Goal: Download file/media

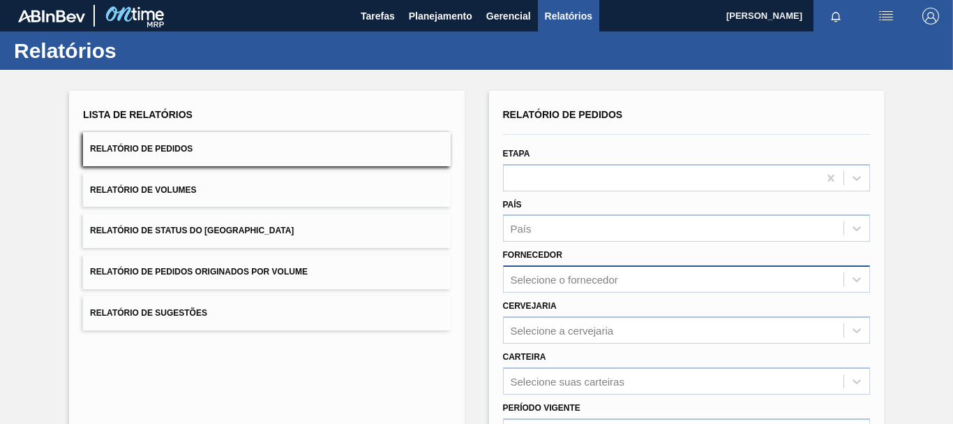
scroll to position [140, 0]
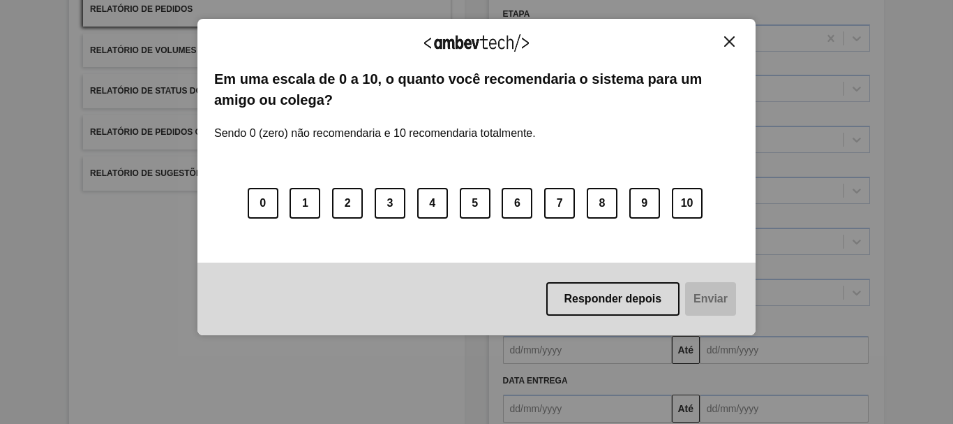
click at [578, 242] on div "0 1 2 3 4 5 6 7 8 9 10" at bounding box center [476, 195] width 525 height 110
click at [736, 41] on button "Close" at bounding box center [729, 42] width 19 height 12
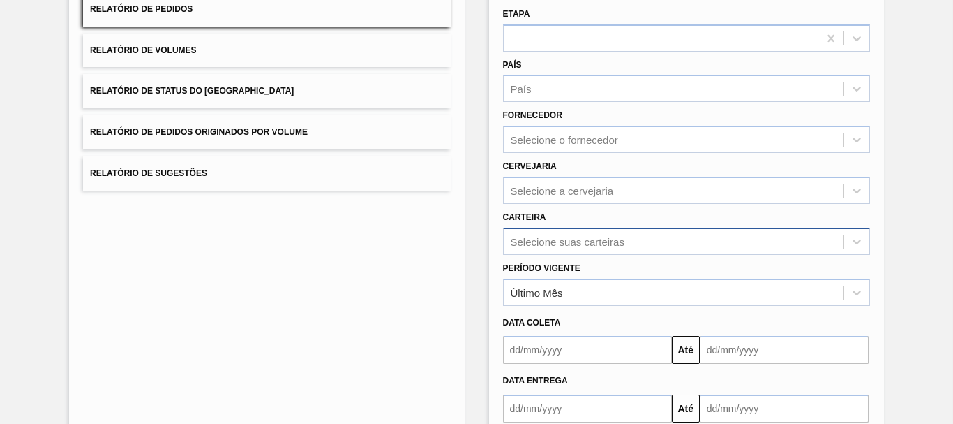
click at [647, 246] on div "Selecione suas carteiras" at bounding box center [686, 240] width 367 height 27
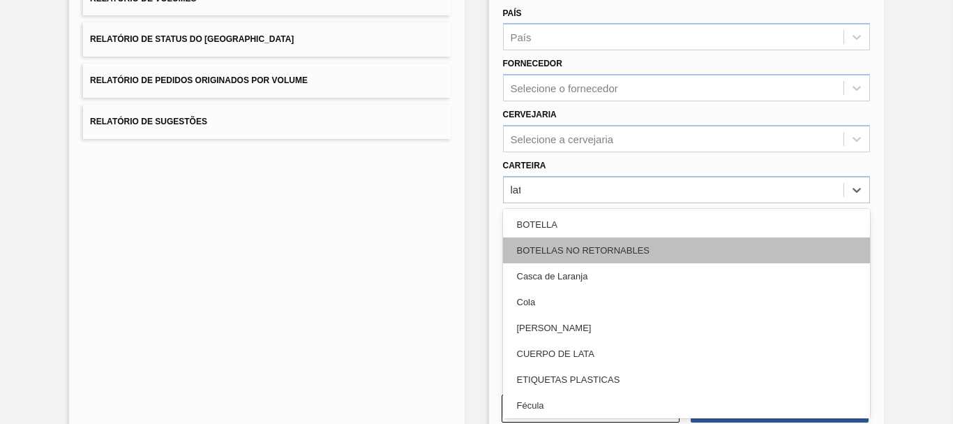
type input "lata"
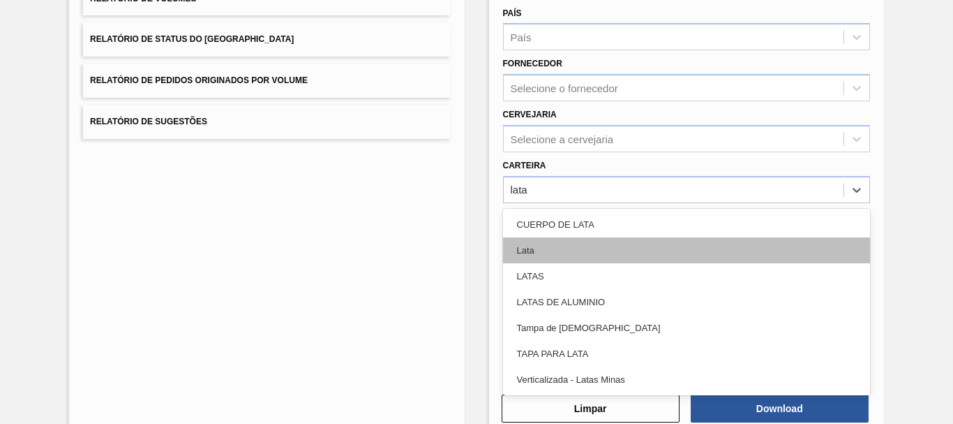
click at [620, 243] on div "Lata" at bounding box center [686, 250] width 367 height 26
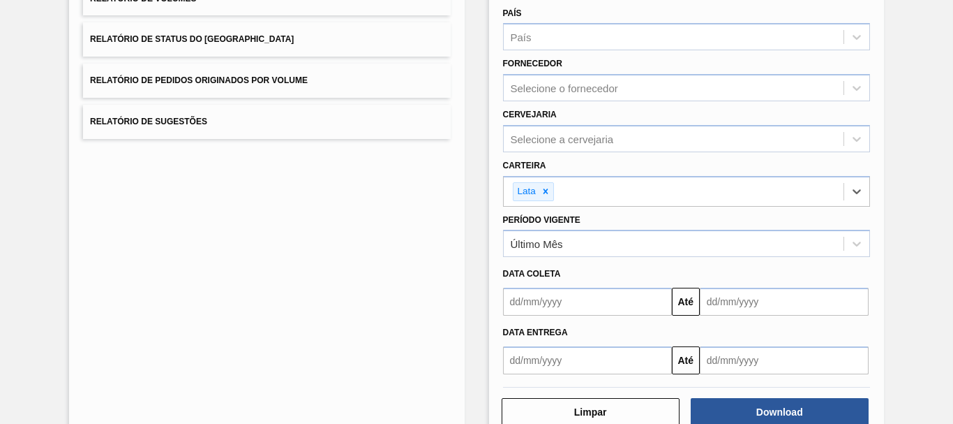
click at [547, 298] on input "text" at bounding box center [587, 301] width 169 height 28
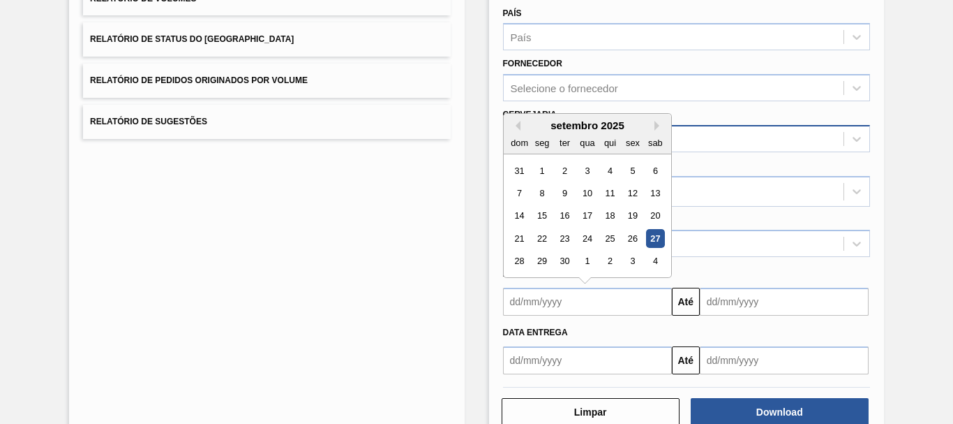
click at [807, 151] on div "Selecione a cervejaria" at bounding box center [686, 138] width 367 height 27
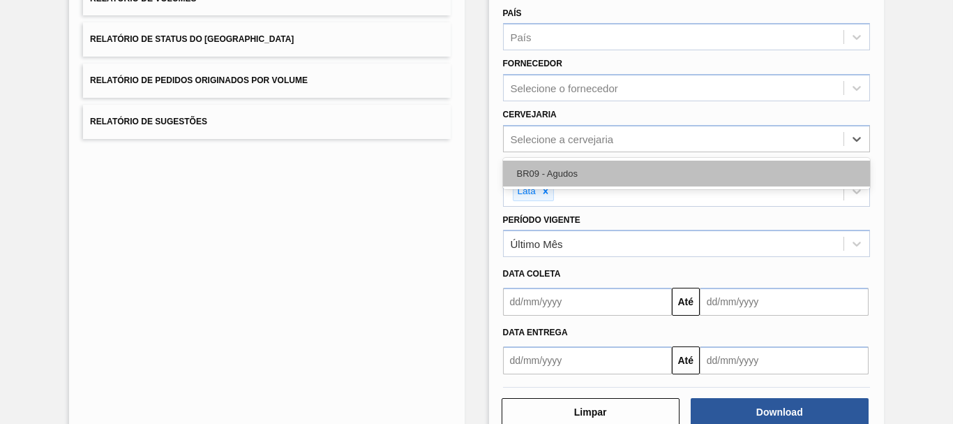
click at [636, 170] on div "BR09 - Agudos" at bounding box center [686, 173] width 367 height 26
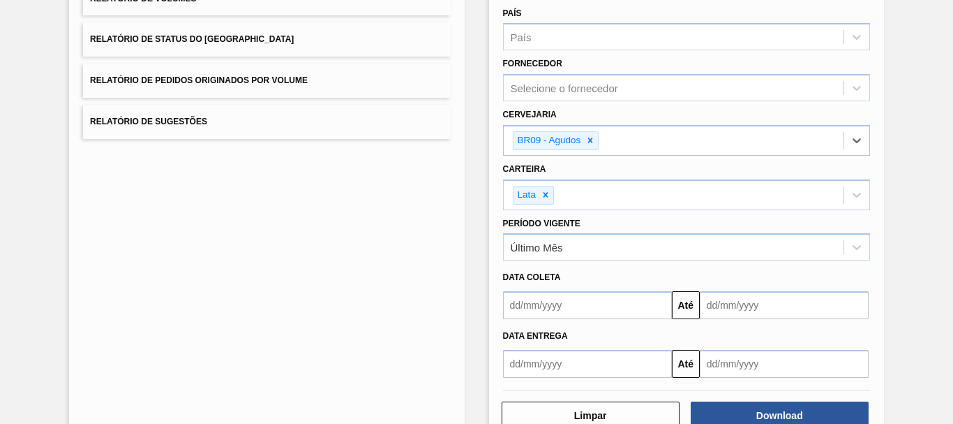
click at [593, 297] on input "text" at bounding box center [587, 305] width 169 height 28
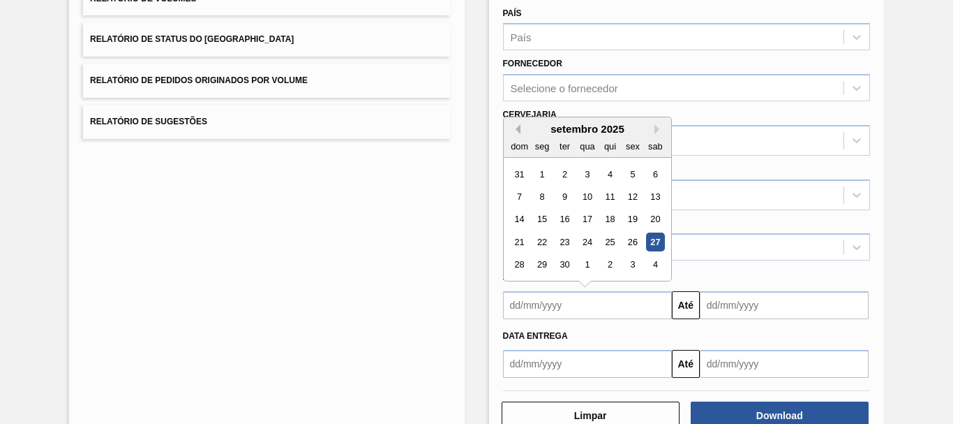
click at [517, 126] on button "Previous Month" at bounding box center [516, 129] width 10 height 10
click at [548, 257] on div "25" at bounding box center [541, 264] width 19 height 19
type input "[DATE]"
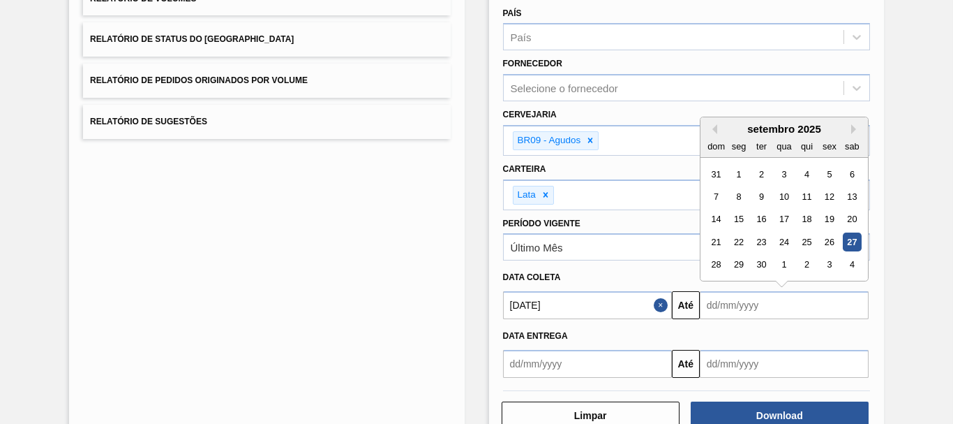
click at [768, 309] on input "text" at bounding box center [784, 305] width 169 height 28
click at [851, 132] on button "Next Month" at bounding box center [856, 129] width 10 height 10
click at [853, 260] on div "1" at bounding box center [852, 264] width 19 height 19
type input "[DATE]"
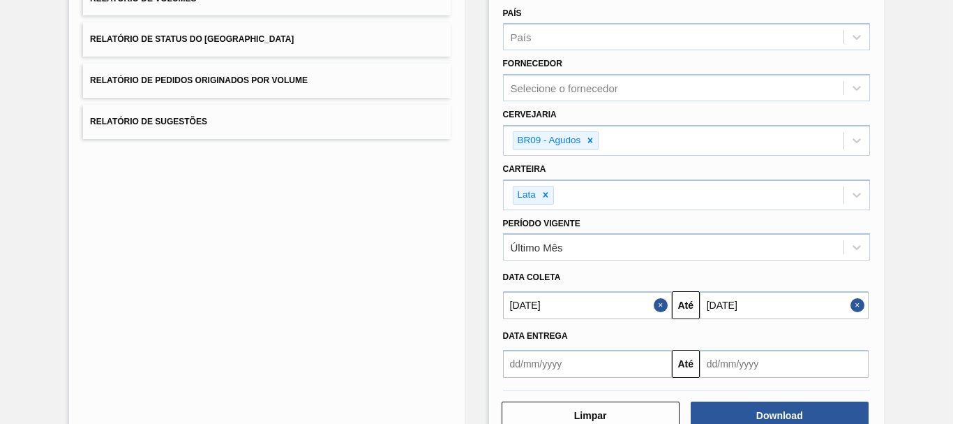
scroll to position [230, 0]
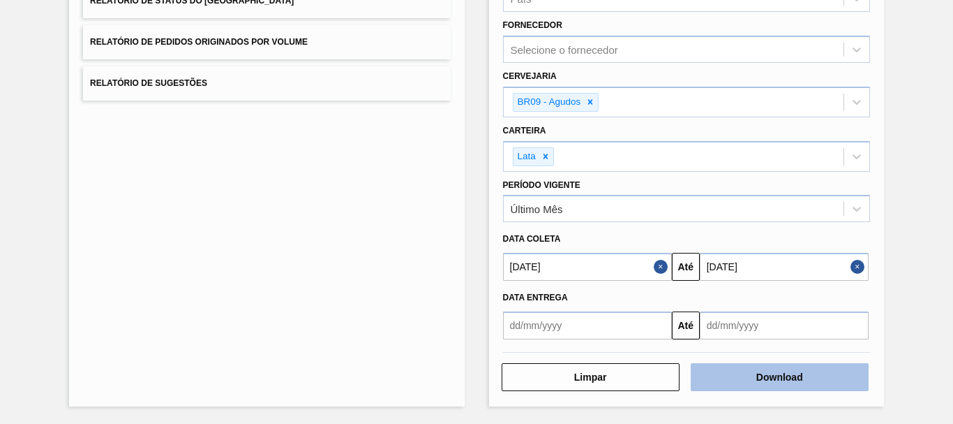
click at [752, 384] on button "Download" at bounding box center [780, 377] width 178 height 28
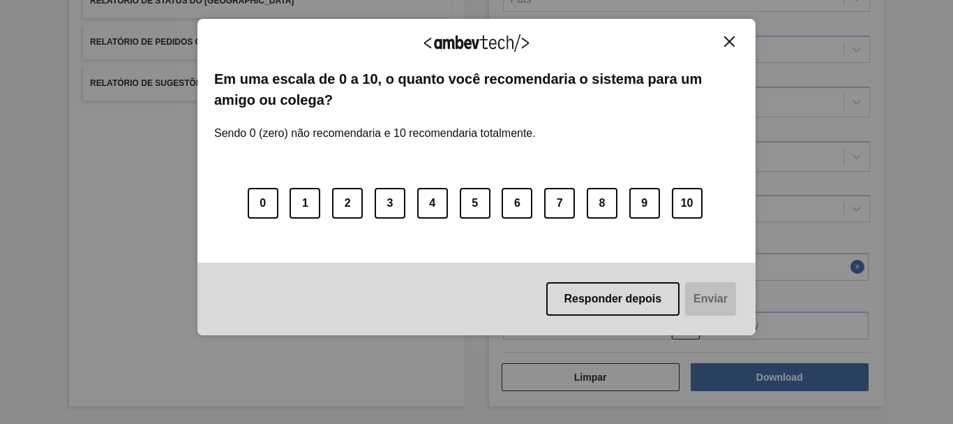
click at [726, 45] on img "Close" at bounding box center [729, 41] width 10 height 10
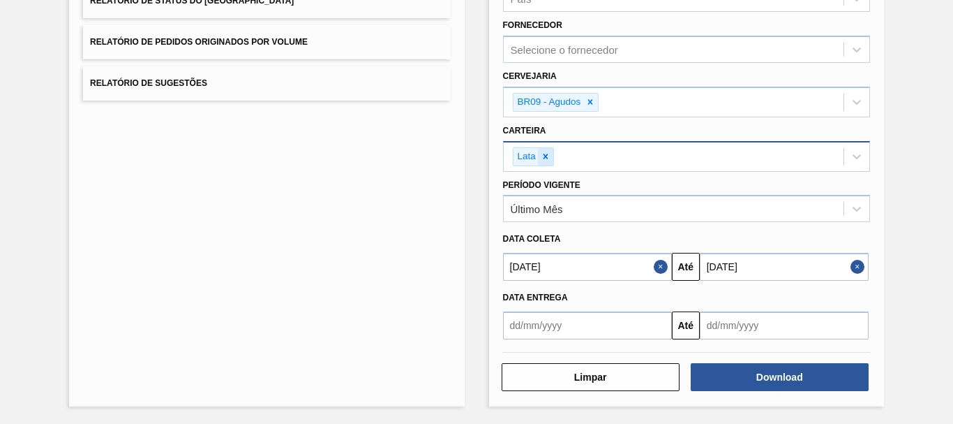
click at [547, 157] on icon at bounding box center [546, 156] width 10 height 10
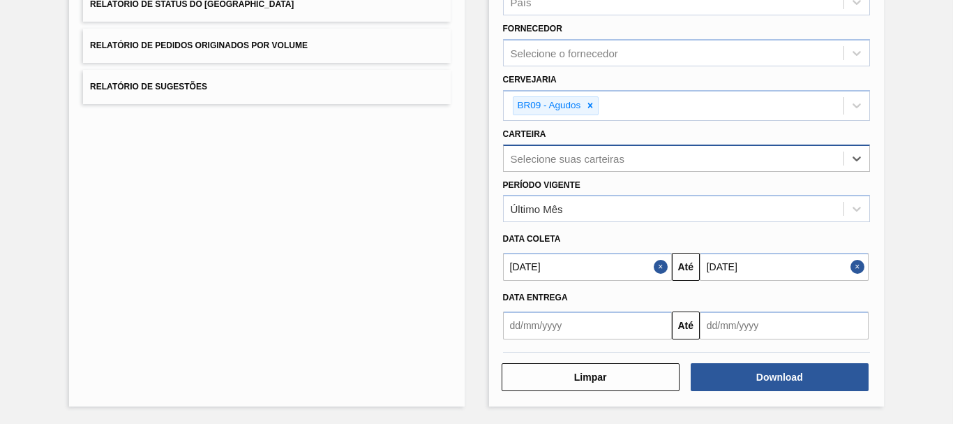
scroll to position [226, 0]
click at [657, 265] on button "Close" at bounding box center [663, 267] width 18 height 28
click at [851, 262] on button "Close" at bounding box center [860, 267] width 18 height 28
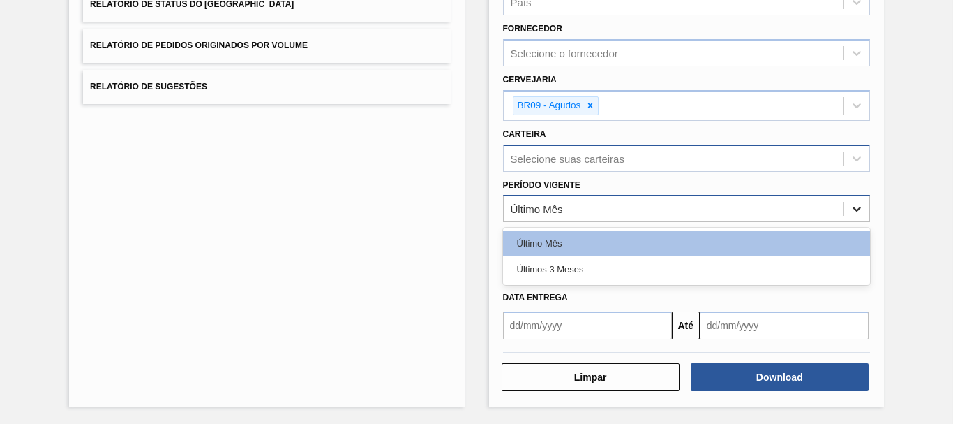
click at [857, 207] on icon at bounding box center [857, 209] width 14 height 14
click at [680, 285] on div "Último Mês Últimos 3 Meses" at bounding box center [686, 255] width 367 height 57
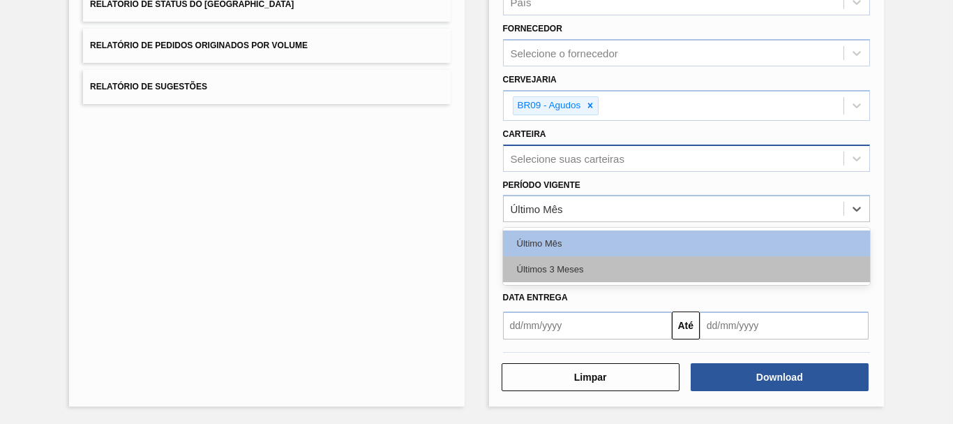
click at [678, 276] on div "Últimos 3 Meses" at bounding box center [686, 269] width 367 height 26
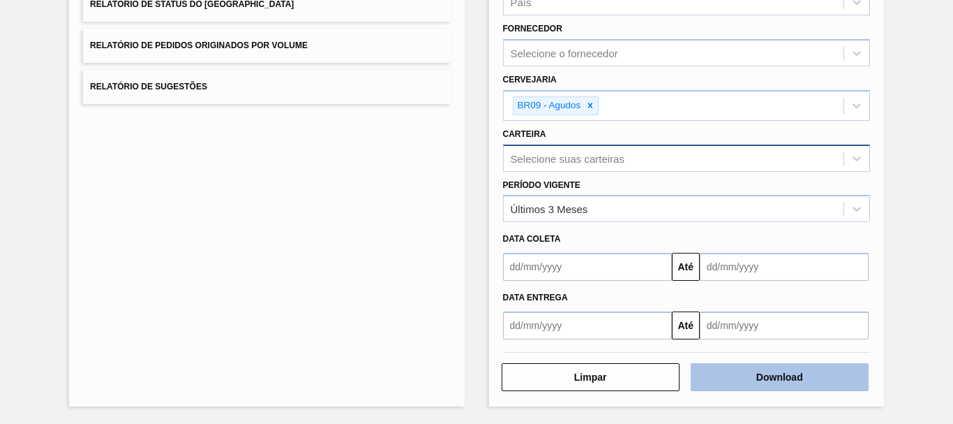
click at [727, 376] on button "Download" at bounding box center [780, 377] width 178 height 28
